Goal: Navigation & Orientation: Find specific page/section

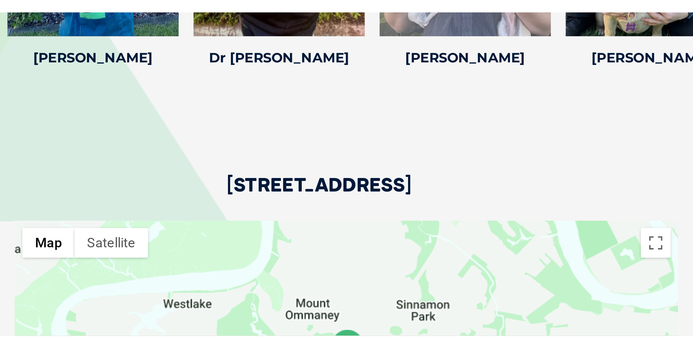
scroll to position [1168, 0]
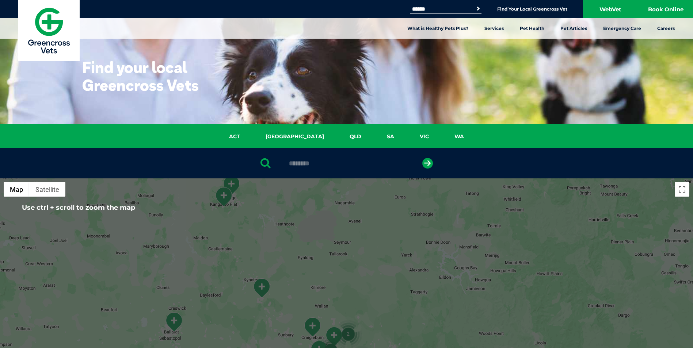
click at [533, 2] on div "Search for: Search Find Your Local Greencross Vet WebVet Book Online" at bounding box center [346, 9] width 693 height 18
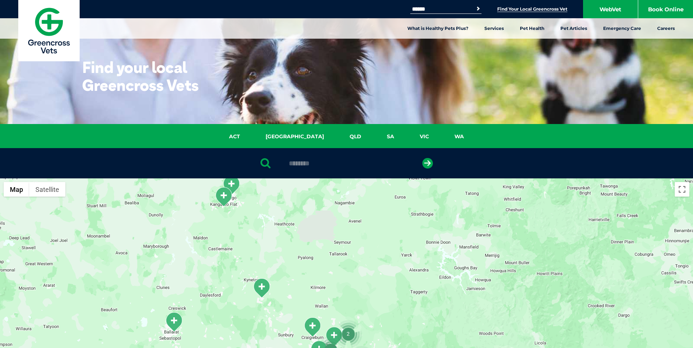
click at [441, 7] on input "Search for:" at bounding box center [441, 9] width 62 height 6
click at [474, 5] on button "Search" at bounding box center [477, 8] width 7 height 7
drag, startPoint x: 443, startPoint y: 10, endPoint x: 361, endPoint y: 6, distance: 82.2
click at [367, 7] on div "Search for: ******* Search Find Your Local Greencross Vet WebVet Book Online" at bounding box center [346, 9] width 693 height 18
click at [474, 5] on button "Search" at bounding box center [477, 8] width 7 height 7
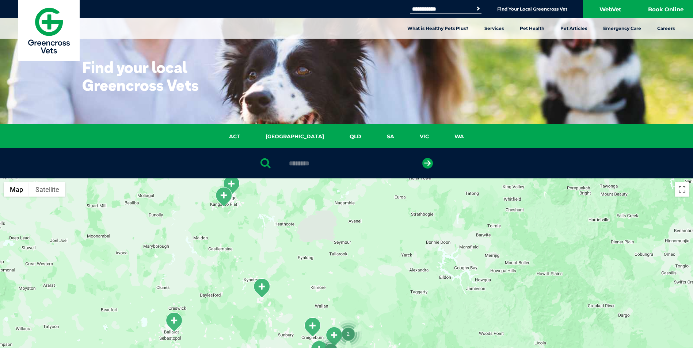
drag, startPoint x: 403, startPoint y: 7, endPoint x: 393, endPoint y: 7, distance: 9.9
click at [392, 7] on div "**********" at bounding box center [346, 9] width 693 height 18
click at [474, 5] on button "Search" at bounding box center [477, 8] width 7 height 7
drag, startPoint x: 456, startPoint y: 7, endPoint x: 410, endPoint y: 8, distance: 45.3
click at [410, 8] on input "********" at bounding box center [441, 9] width 62 height 6
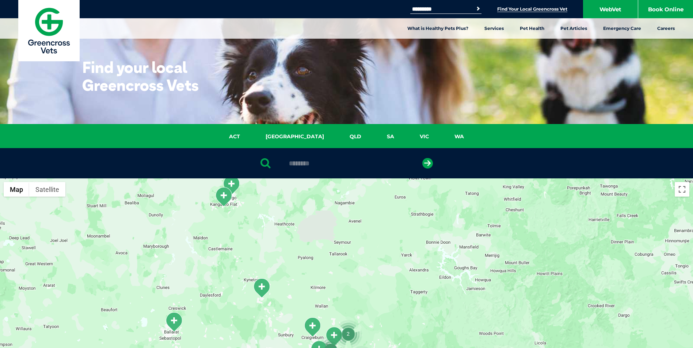
type input "*********"
click at [474, 5] on button "Search" at bounding box center [477, 8] width 7 height 7
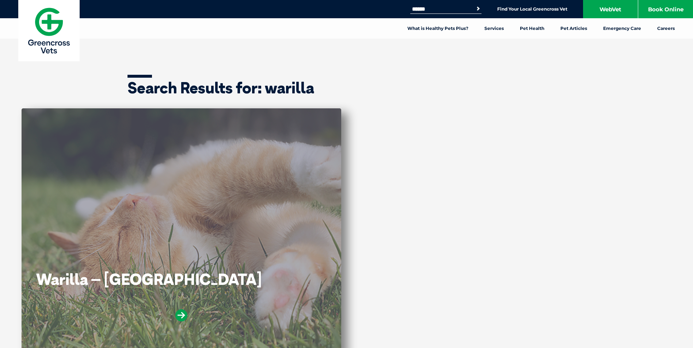
click at [290, 197] on div "Warilla – Shell Cove" at bounding box center [181, 234] width 319 height 252
click at [176, 313] on icon at bounding box center [181, 316] width 12 height 12
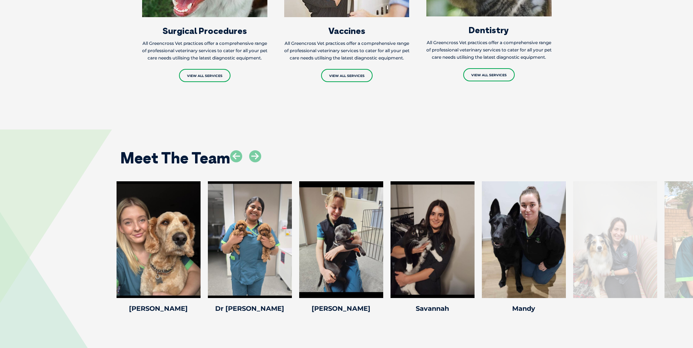
scroll to position [913, 0]
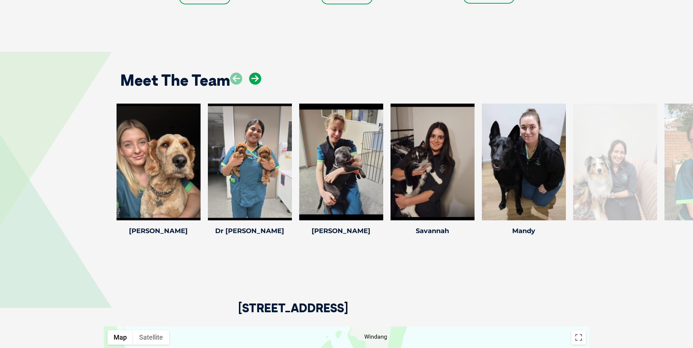
click at [257, 85] on icon at bounding box center [255, 79] width 12 height 12
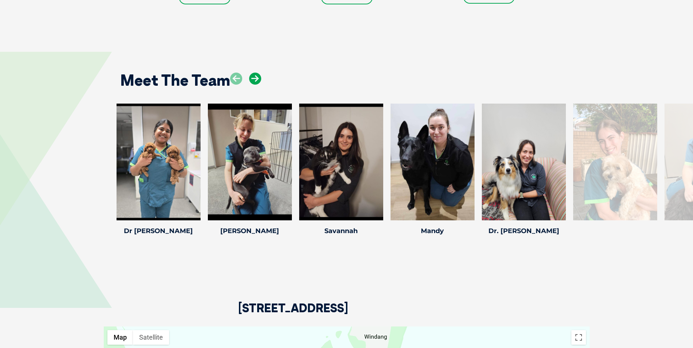
click at [256, 85] on icon at bounding box center [255, 79] width 12 height 12
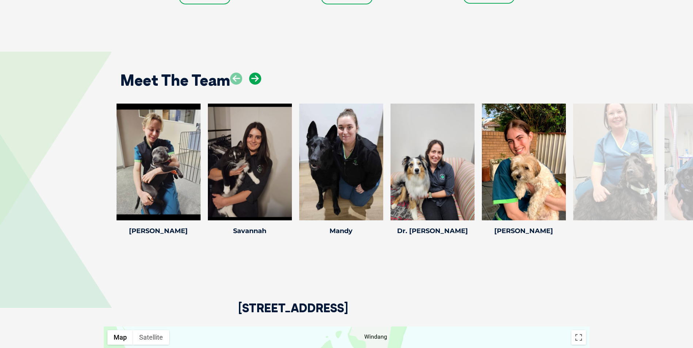
click at [256, 85] on icon at bounding box center [255, 79] width 12 height 12
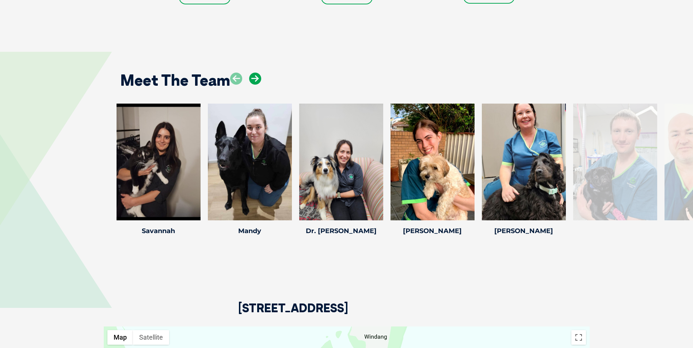
click at [256, 85] on icon at bounding box center [255, 79] width 12 height 12
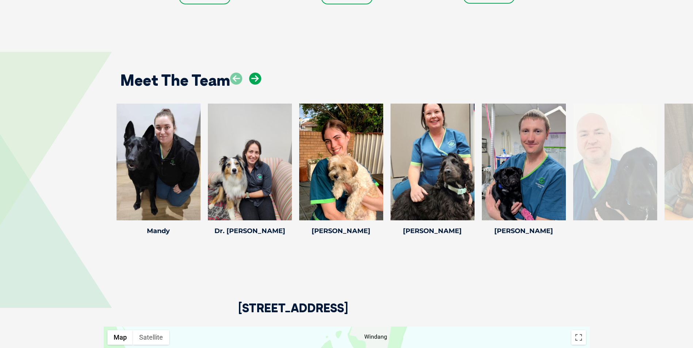
click at [256, 85] on icon at bounding box center [255, 79] width 12 height 12
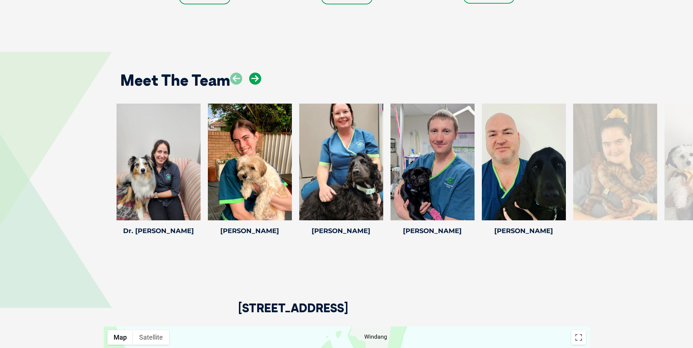
click at [256, 85] on icon at bounding box center [255, 79] width 12 height 12
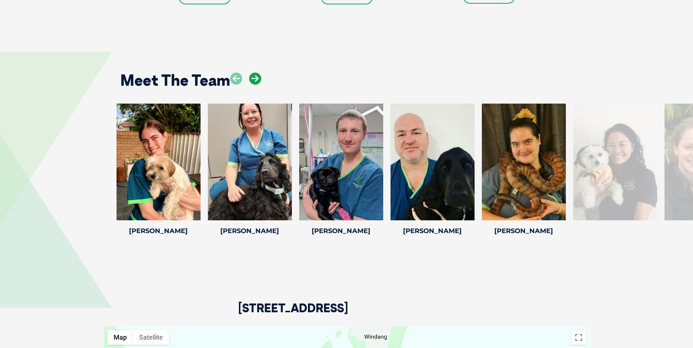
click at [256, 85] on icon at bounding box center [255, 79] width 12 height 12
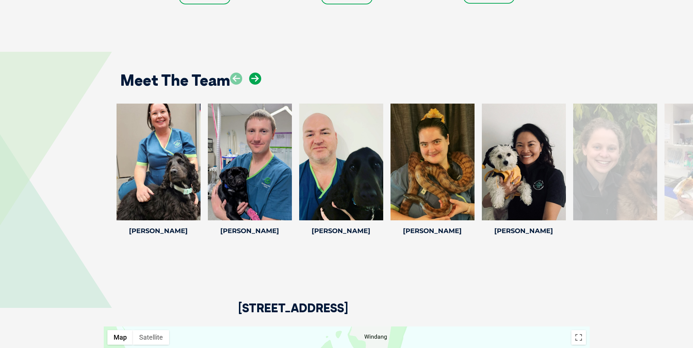
click at [256, 85] on icon at bounding box center [255, 79] width 12 height 12
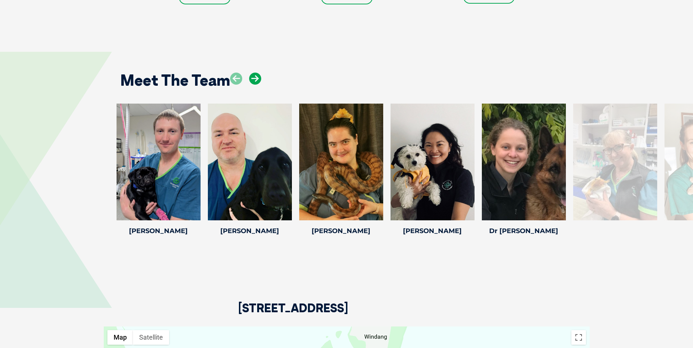
click at [256, 85] on icon at bounding box center [255, 79] width 12 height 12
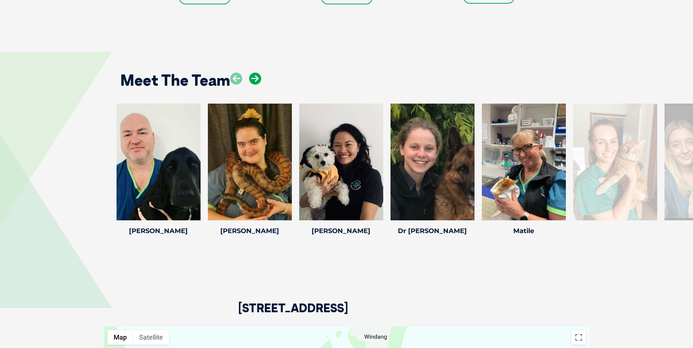
click at [256, 85] on icon at bounding box center [255, 79] width 12 height 12
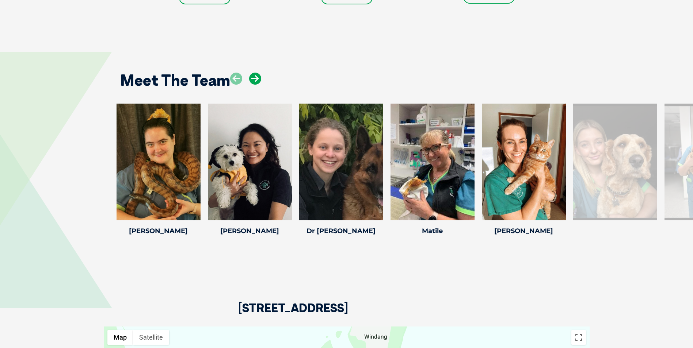
click at [256, 85] on icon at bounding box center [255, 79] width 12 height 12
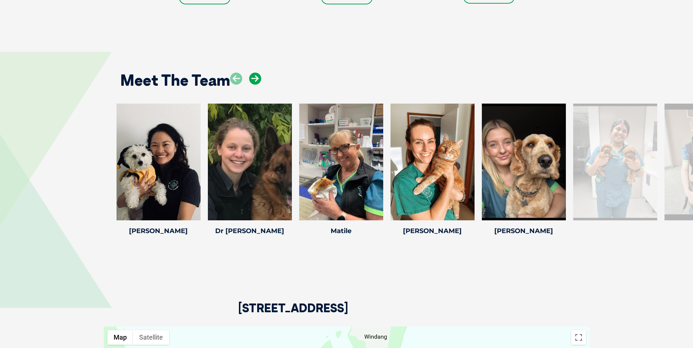
click at [256, 85] on icon at bounding box center [255, 79] width 12 height 12
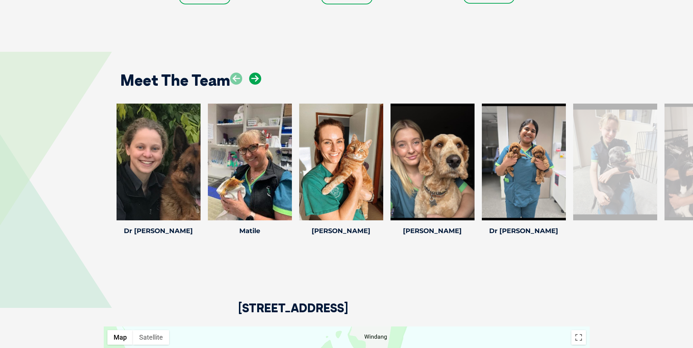
click at [256, 85] on icon at bounding box center [255, 79] width 12 height 12
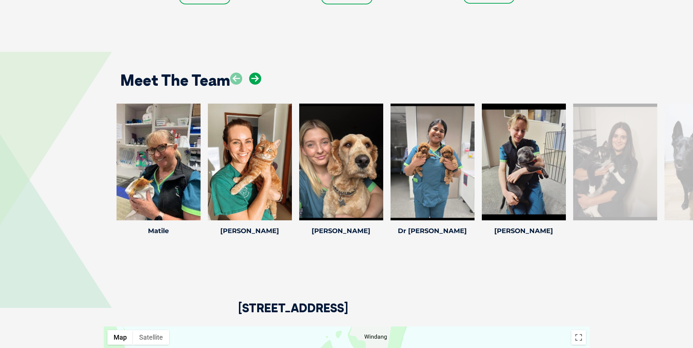
click at [256, 85] on icon at bounding box center [255, 79] width 12 height 12
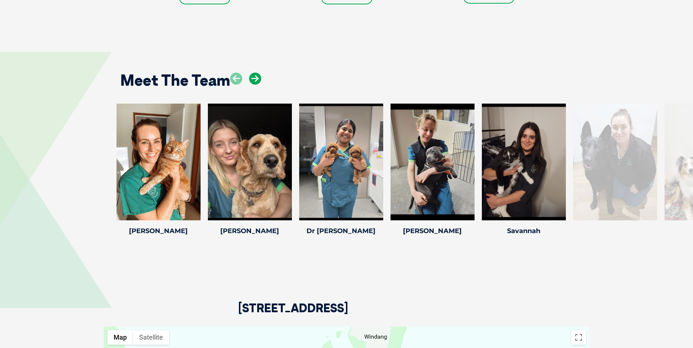
click at [256, 85] on icon at bounding box center [255, 79] width 12 height 12
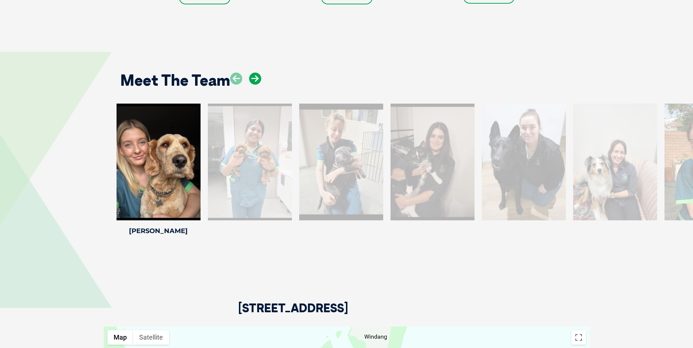
click at [256, 85] on icon at bounding box center [255, 79] width 12 height 12
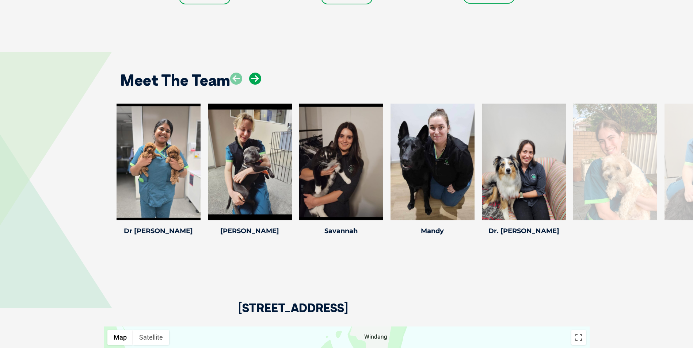
click at [256, 85] on icon at bounding box center [255, 79] width 12 height 12
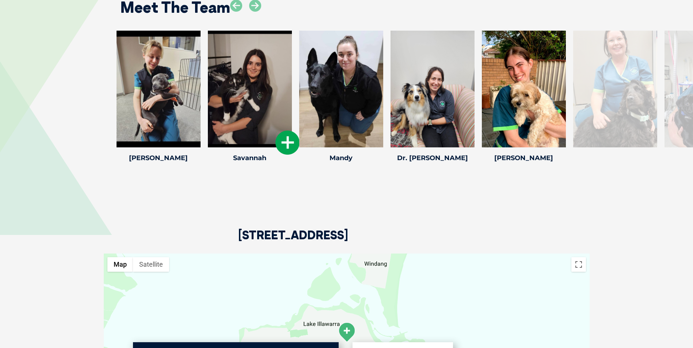
scroll to position [1022, 0]
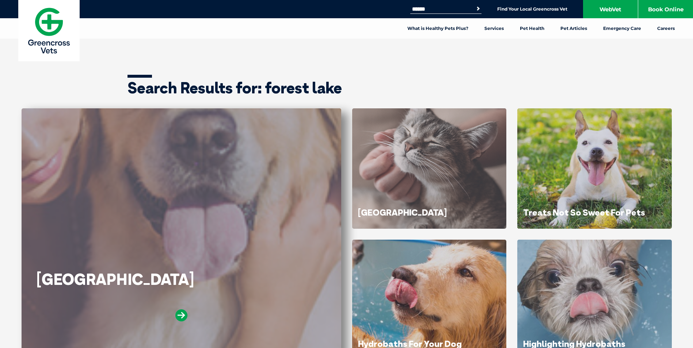
click at [200, 217] on div "[GEOGRAPHIC_DATA]" at bounding box center [181, 234] width 319 height 252
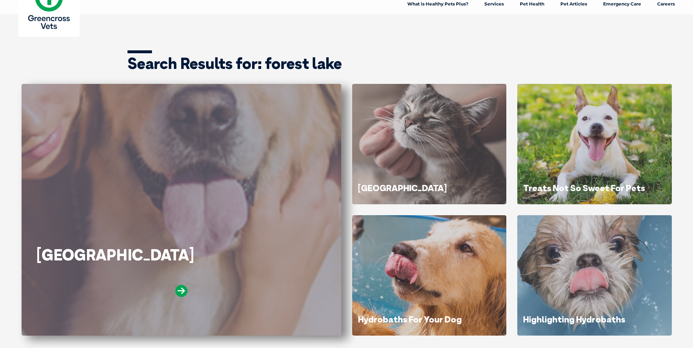
scroll to position [37, 0]
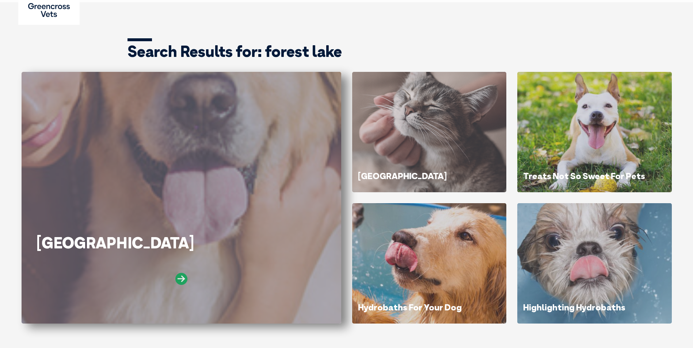
click at [180, 278] on icon at bounding box center [181, 279] width 12 height 12
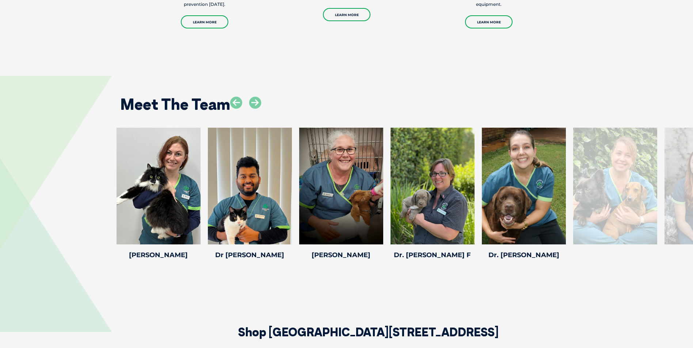
scroll to position [876, 0]
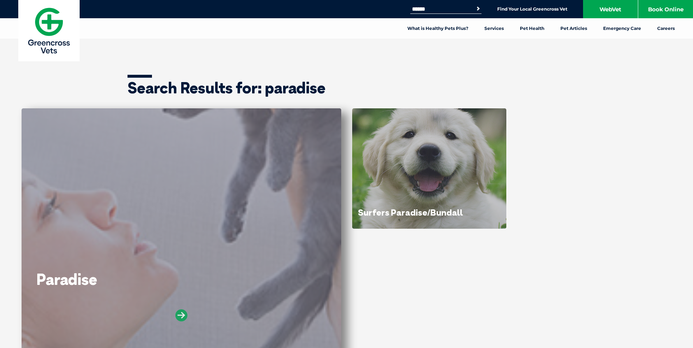
click at [181, 315] on icon at bounding box center [181, 316] width 12 height 12
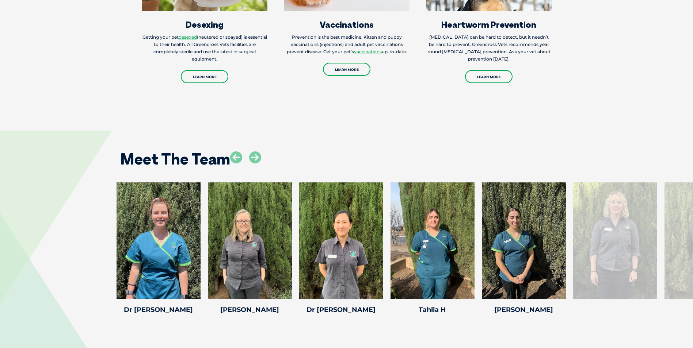
scroll to position [1205, 0]
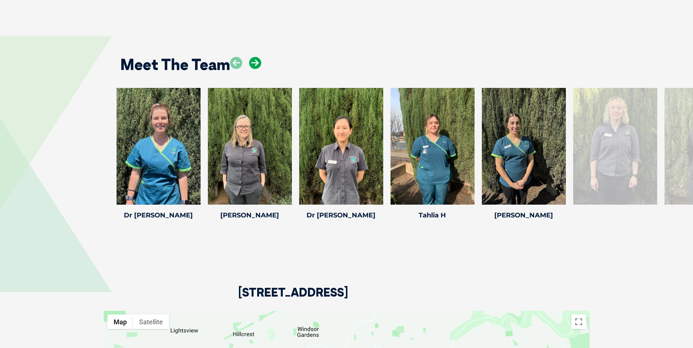
click at [252, 57] on icon at bounding box center [255, 63] width 12 height 12
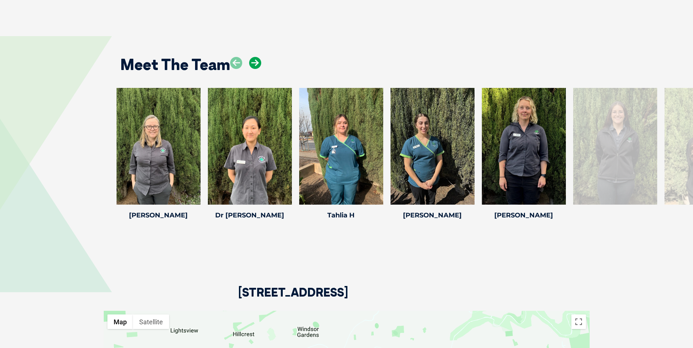
click at [252, 57] on icon at bounding box center [255, 63] width 12 height 12
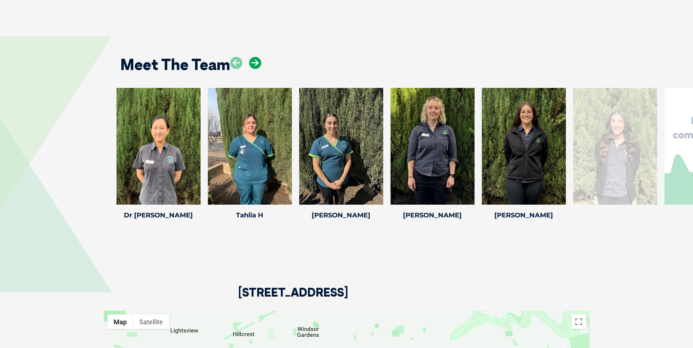
click at [252, 57] on icon at bounding box center [255, 63] width 12 height 12
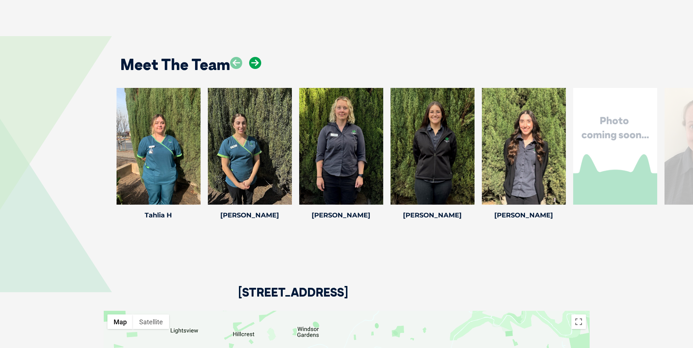
click at [252, 57] on icon at bounding box center [255, 63] width 12 height 12
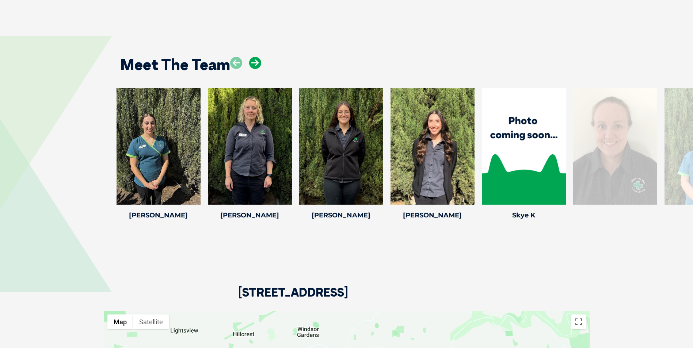
click at [252, 57] on icon at bounding box center [255, 63] width 12 height 12
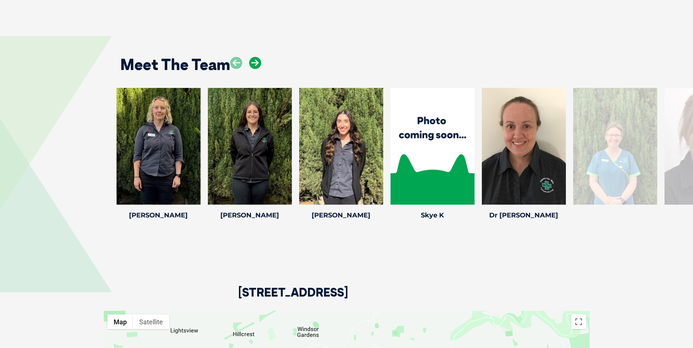
click at [252, 57] on icon at bounding box center [255, 63] width 12 height 12
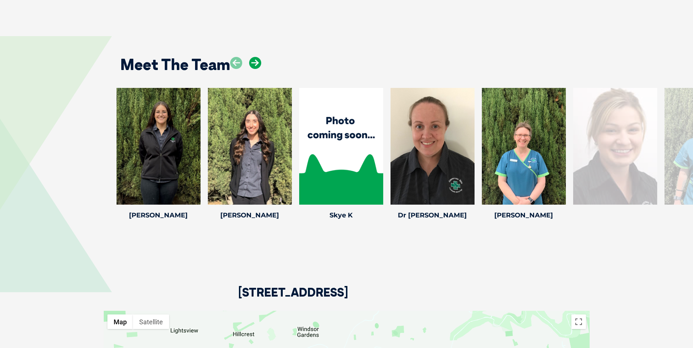
click at [252, 57] on icon at bounding box center [255, 63] width 12 height 12
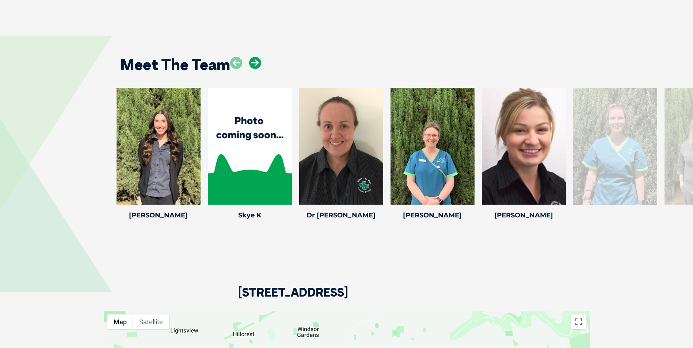
click at [252, 57] on icon at bounding box center [255, 63] width 12 height 12
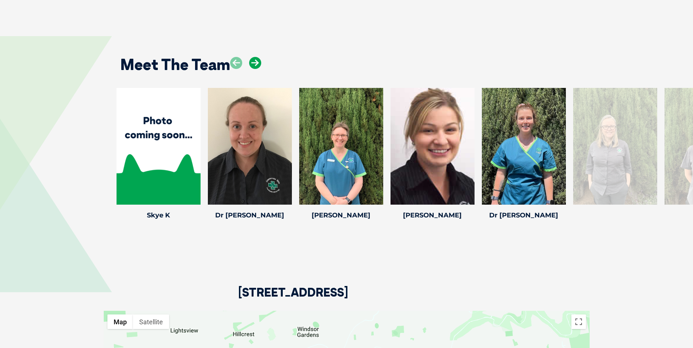
click at [258, 57] on icon at bounding box center [255, 63] width 12 height 12
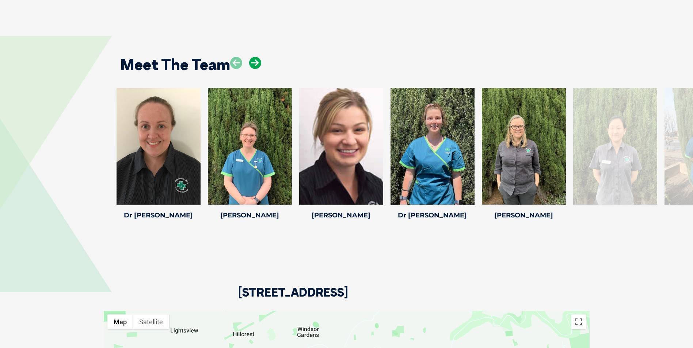
click at [258, 57] on icon at bounding box center [255, 63] width 12 height 12
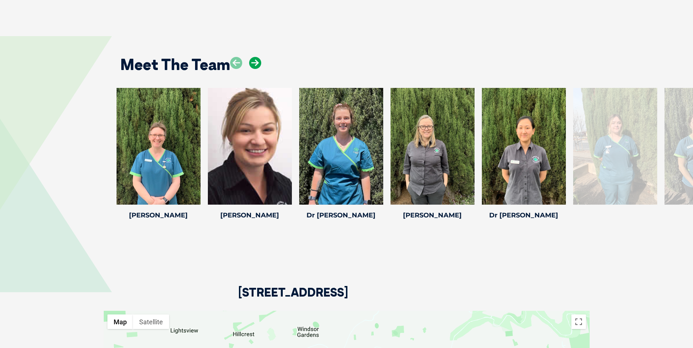
click at [258, 57] on icon at bounding box center [255, 63] width 12 height 12
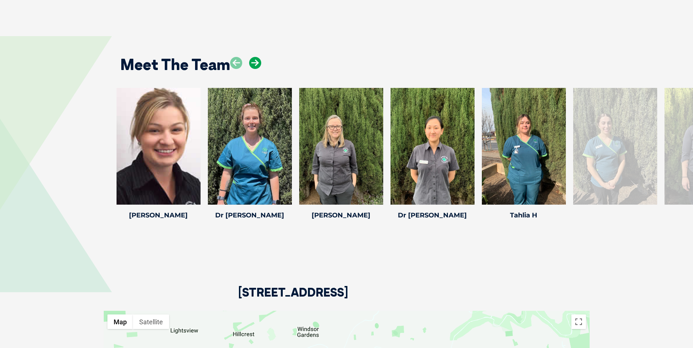
click at [258, 57] on icon at bounding box center [255, 63] width 12 height 12
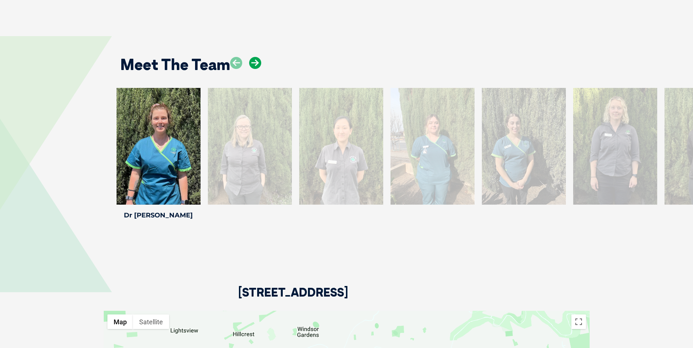
click at [258, 57] on icon at bounding box center [255, 63] width 12 height 12
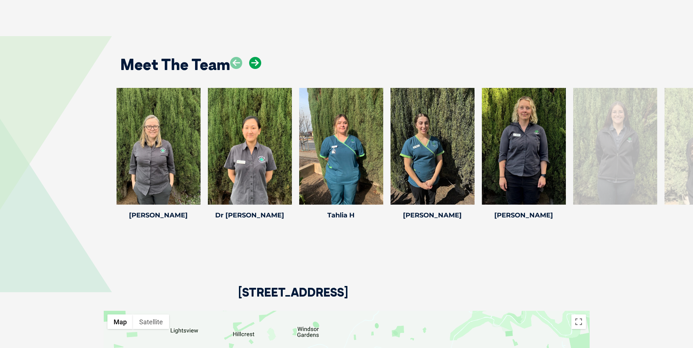
click at [258, 57] on icon at bounding box center [255, 63] width 12 height 12
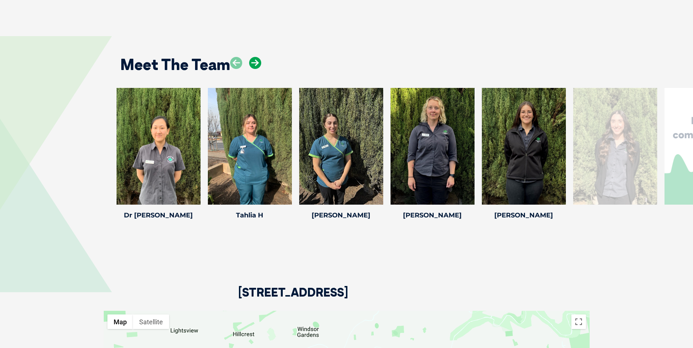
click at [258, 57] on icon at bounding box center [255, 63] width 12 height 12
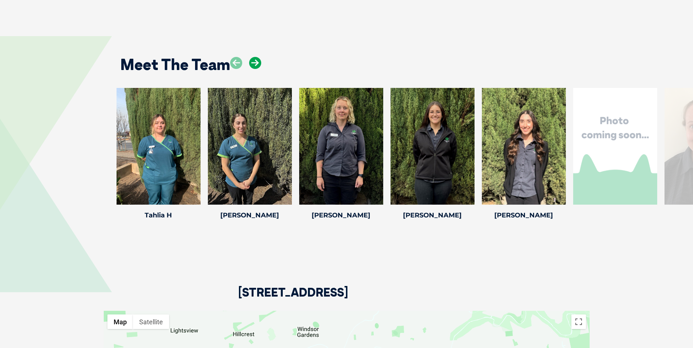
click at [258, 57] on icon at bounding box center [255, 63] width 12 height 12
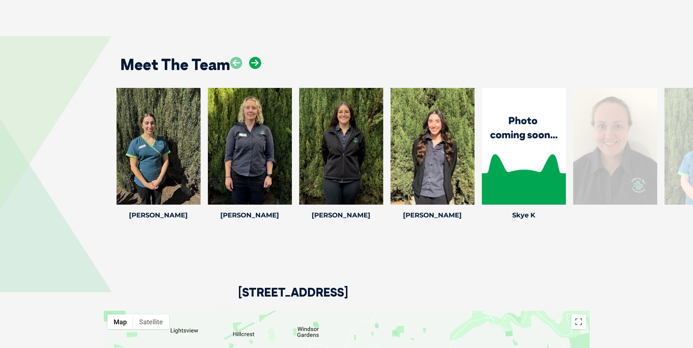
click at [258, 57] on icon at bounding box center [255, 63] width 12 height 12
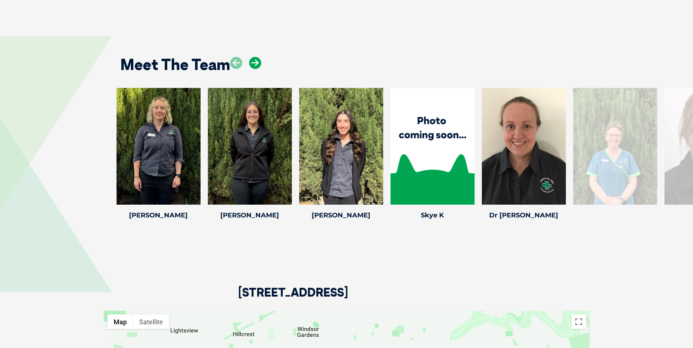
click at [258, 57] on icon at bounding box center [255, 63] width 12 height 12
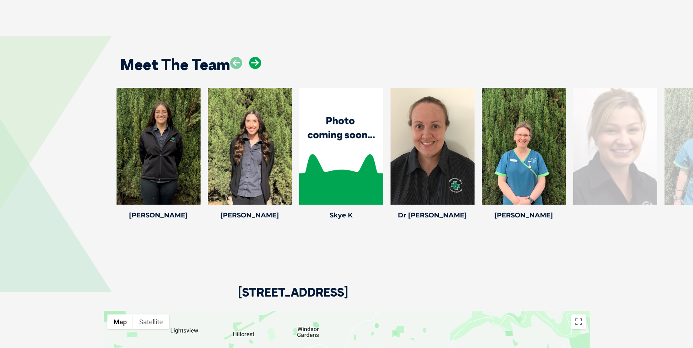
click at [258, 57] on icon at bounding box center [255, 63] width 12 height 12
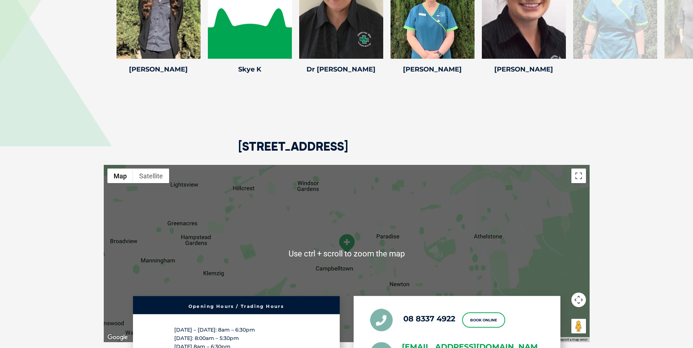
scroll to position [1387, 0]
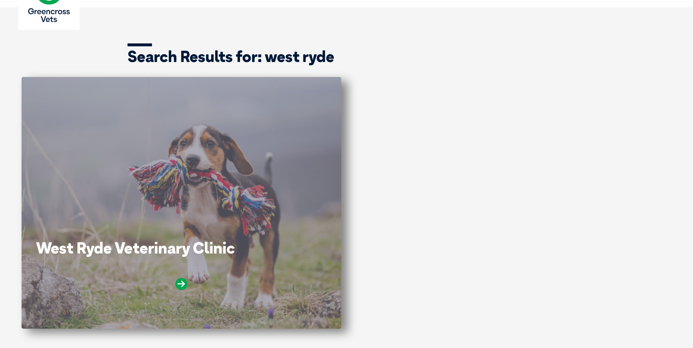
scroll to position [73, 0]
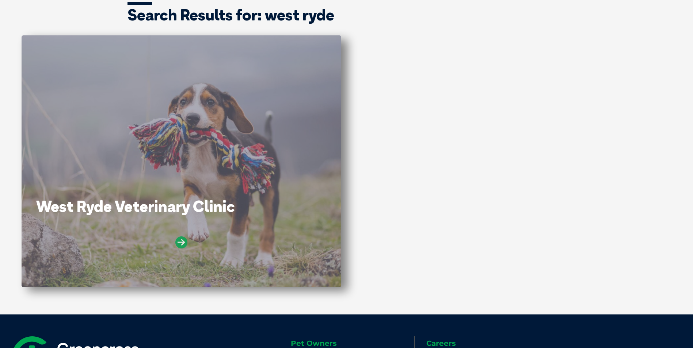
click at [179, 239] on icon at bounding box center [181, 243] width 12 height 12
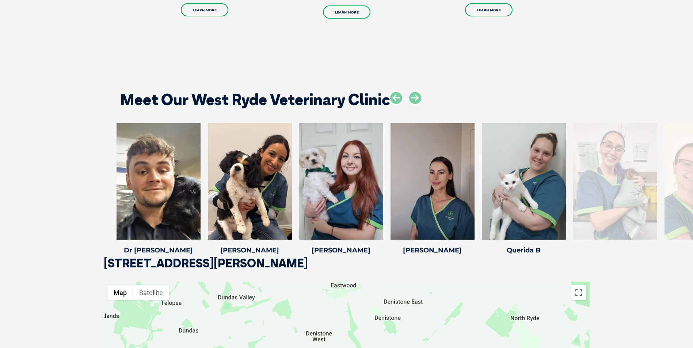
scroll to position [1022, 0]
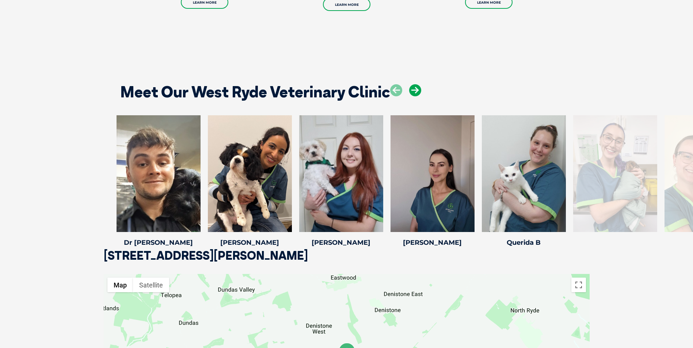
click at [414, 89] on icon at bounding box center [415, 90] width 12 height 12
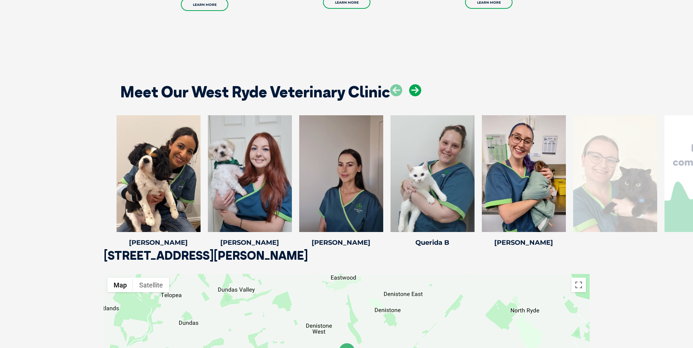
click at [414, 89] on icon at bounding box center [415, 90] width 12 height 12
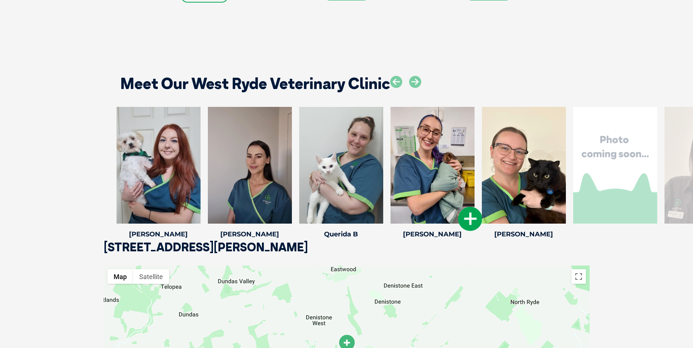
scroll to position [1168, 0]
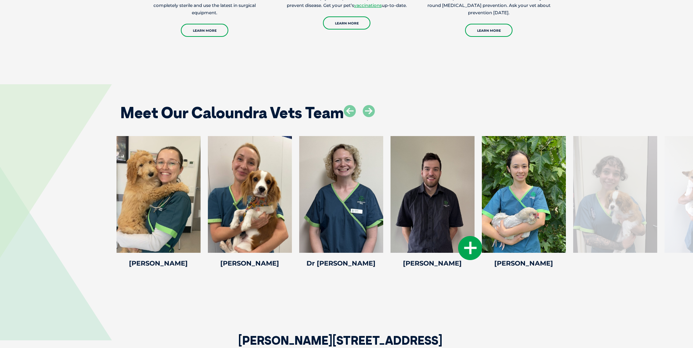
scroll to position [913, 0]
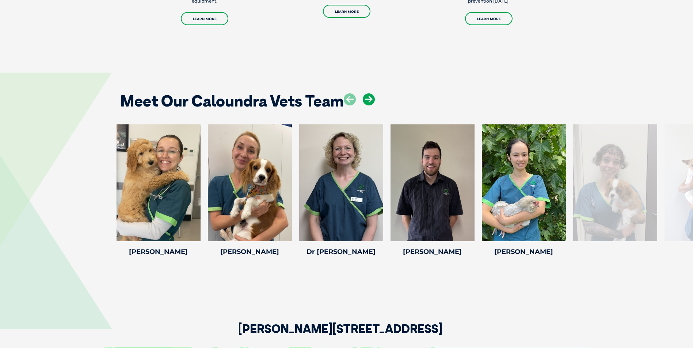
click at [368, 97] on icon at bounding box center [369, 99] width 12 height 12
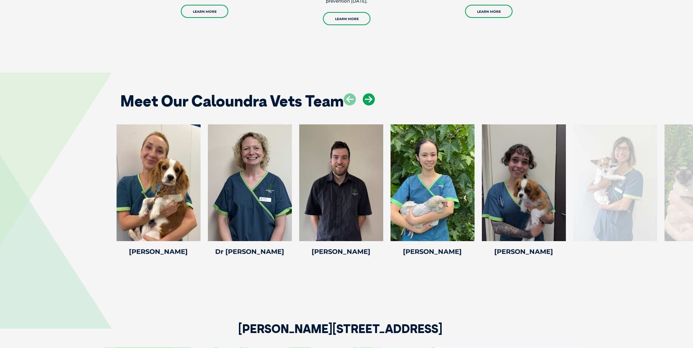
click at [368, 97] on icon at bounding box center [369, 99] width 12 height 12
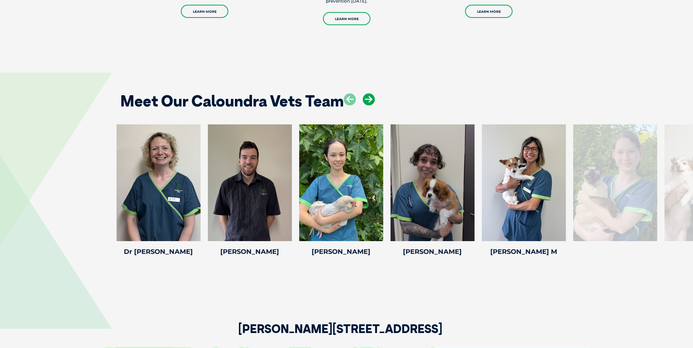
click at [368, 97] on icon at bounding box center [369, 99] width 12 height 12
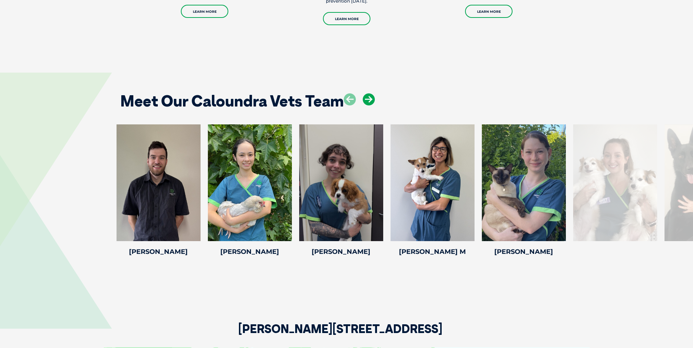
click at [368, 97] on icon at bounding box center [369, 99] width 12 height 12
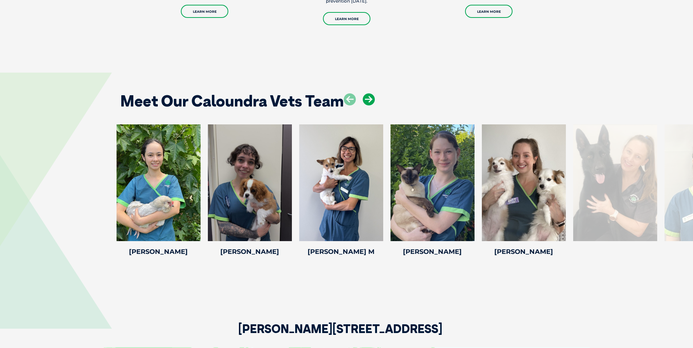
click at [368, 97] on icon at bounding box center [369, 99] width 12 height 12
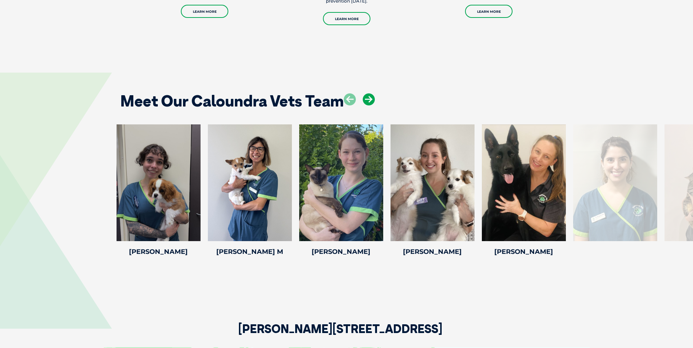
click at [368, 97] on icon at bounding box center [369, 99] width 12 height 12
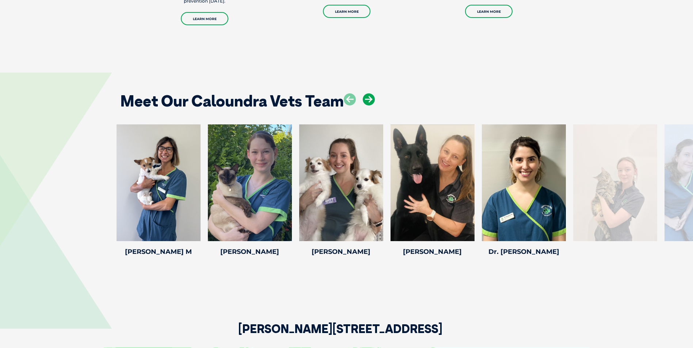
click at [368, 97] on icon at bounding box center [369, 99] width 12 height 12
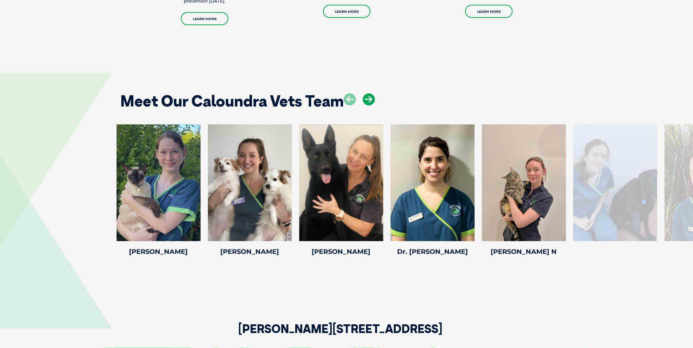
click at [368, 97] on icon at bounding box center [369, 99] width 12 height 12
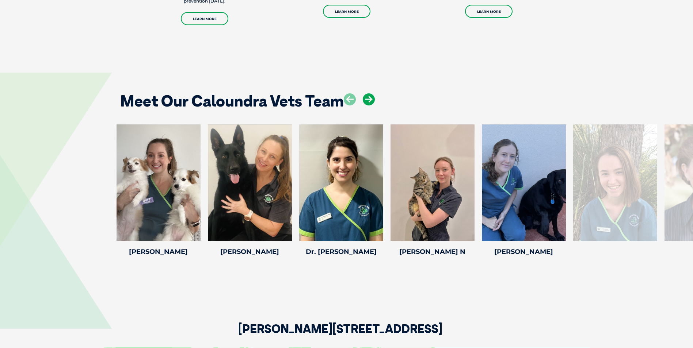
click at [368, 97] on icon at bounding box center [369, 99] width 12 height 12
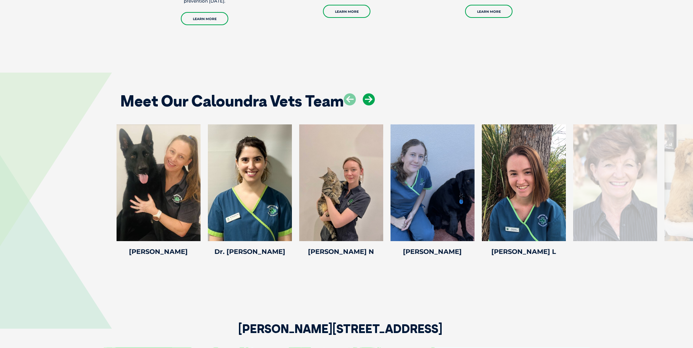
click at [368, 97] on icon at bounding box center [369, 99] width 12 height 12
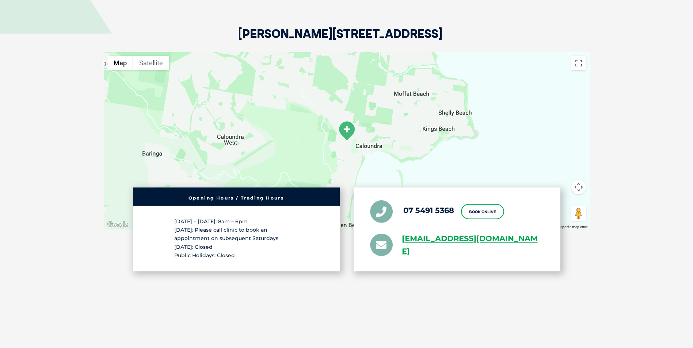
scroll to position [1132, 0]
